Goal: Task Accomplishment & Management: Use online tool/utility

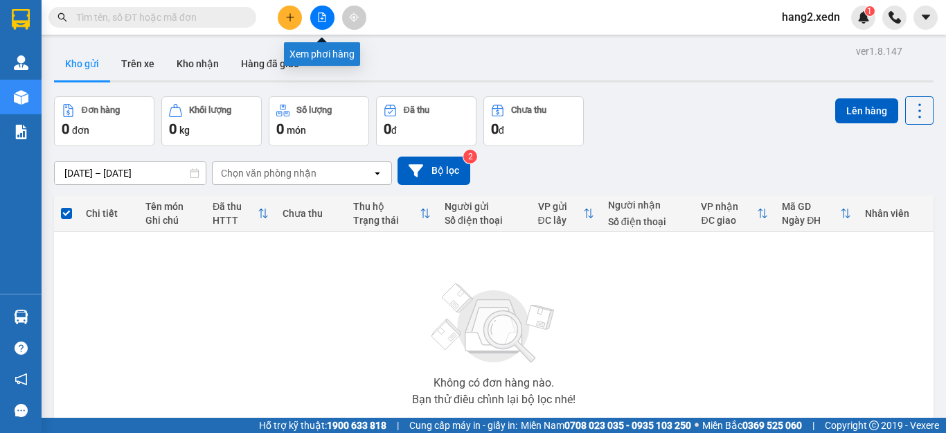
click at [321, 17] on icon "file-add" at bounding box center [322, 17] width 10 height 10
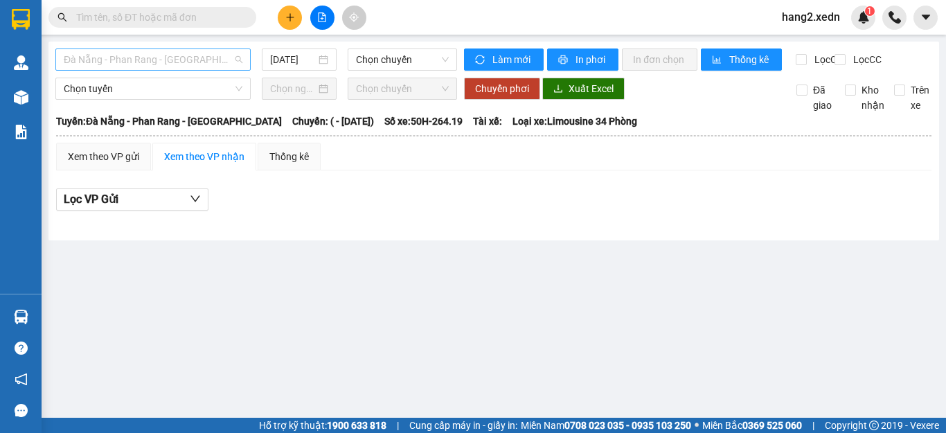
click at [147, 66] on span "Đà Nẵng - Phan Rang - [GEOGRAPHIC_DATA]" at bounding box center [153, 59] width 179 height 21
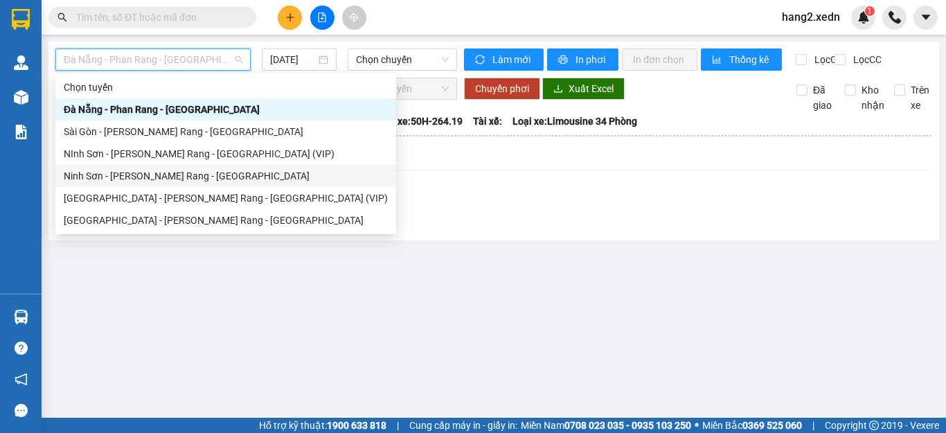
click at [120, 168] on div "Ninh Sơn - [PERSON_NAME] Rang - [GEOGRAPHIC_DATA]" at bounding box center [226, 175] width 324 height 15
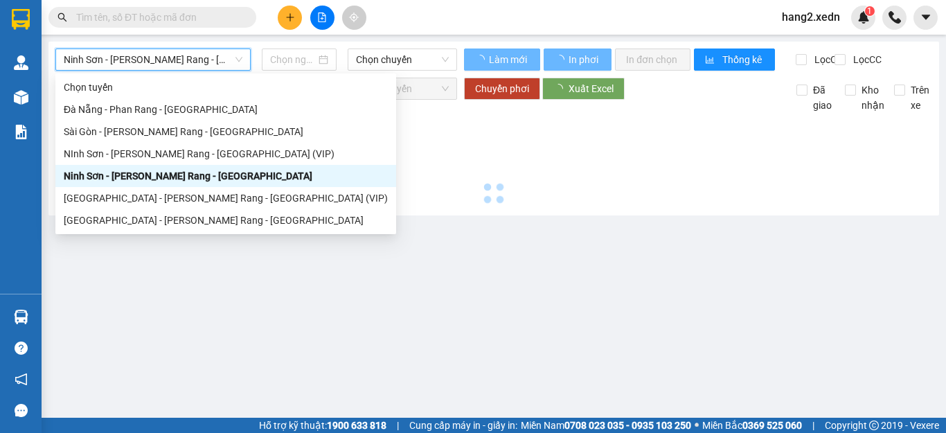
type input "[DATE]"
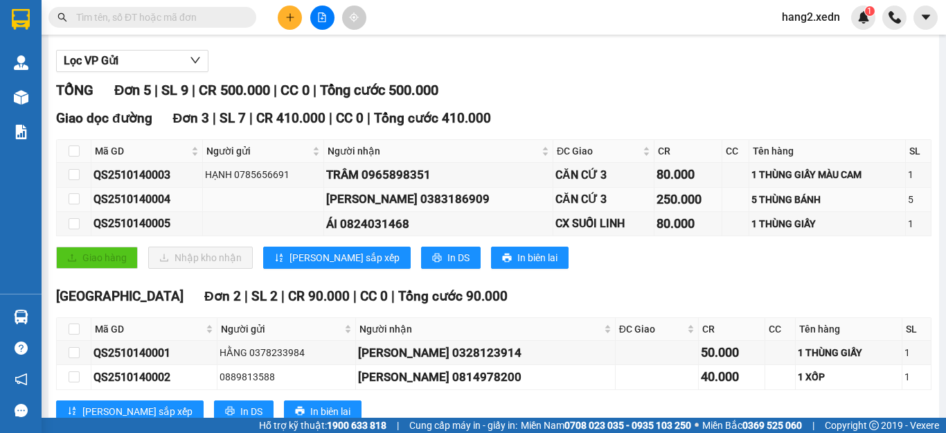
scroll to position [194, 0]
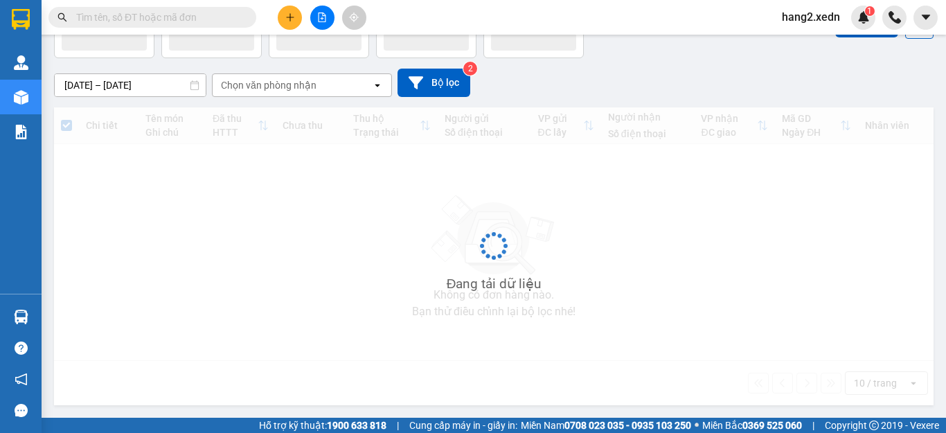
scroll to position [88, 0]
